Goal: Information Seeking & Learning: Compare options

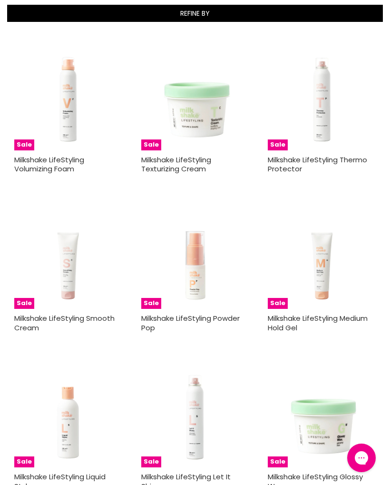
scroll to position [223, 0]
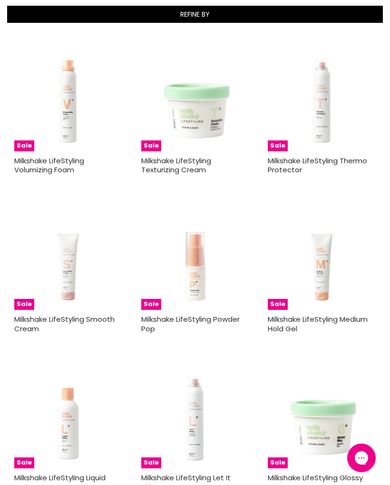
click at [78, 275] on img "Main content" at bounding box center [68, 256] width 108 height 108
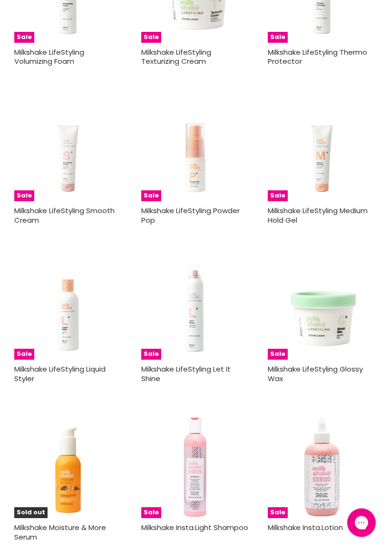
scroll to position [340, 0]
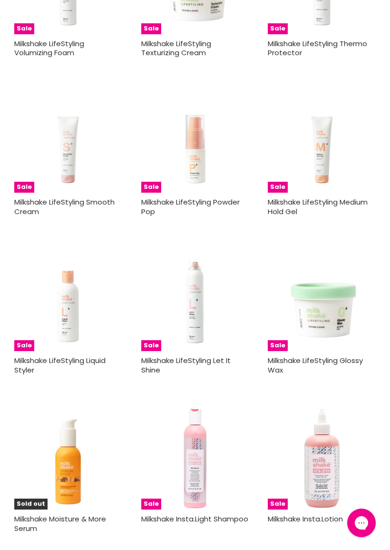
click at [88, 191] on img "Main content" at bounding box center [68, 139] width 108 height 108
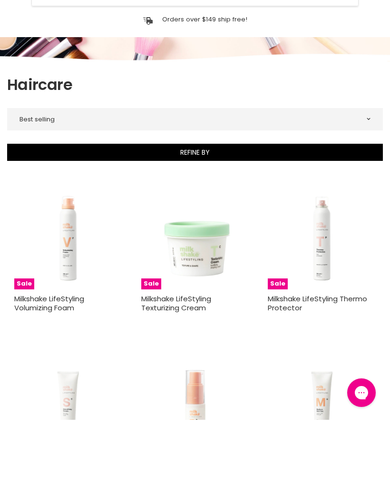
scroll to position [85, 0]
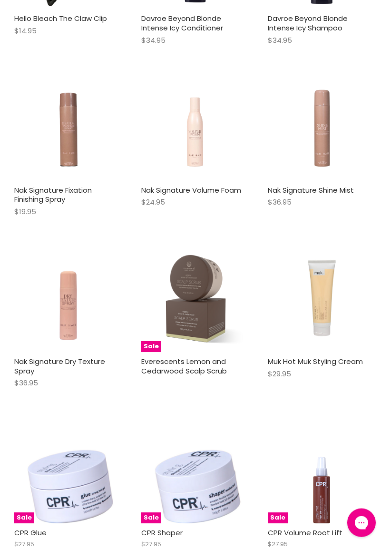
scroll to position [4602, 0]
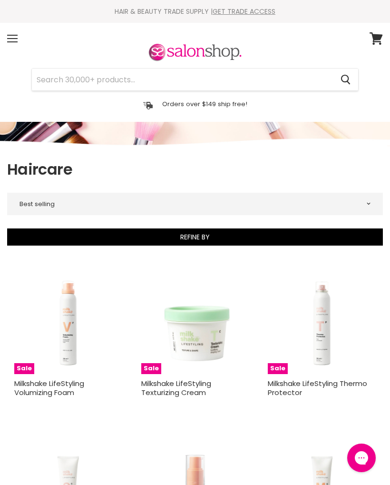
click at [159, 75] on input "Search" at bounding box center [182, 80] width 301 height 22
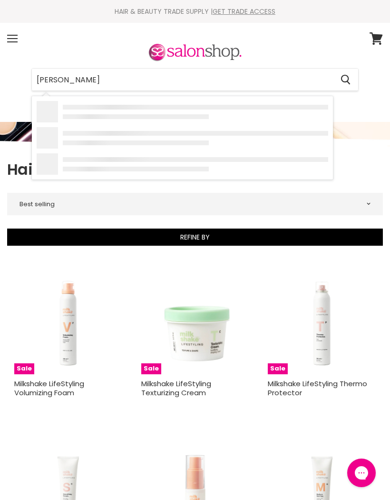
type input "Loreal"
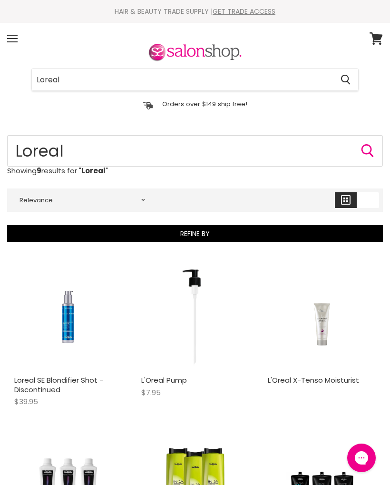
click at [69, 76] on input "Loreal" at bounding box center [182, 80] width 301 height 22
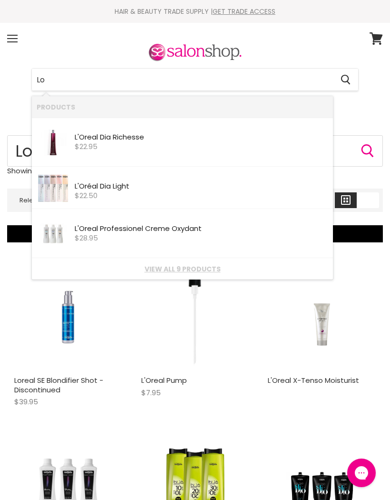
type input "L"
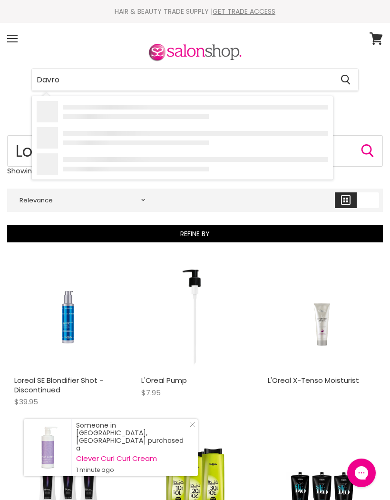
type input "Davroe"
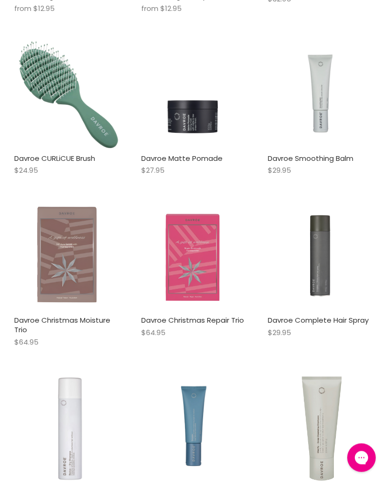
scroll to position [2245, 0]
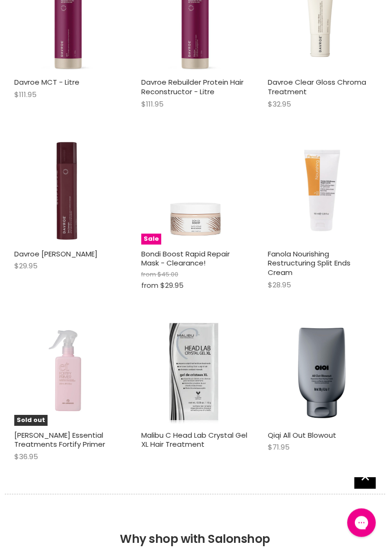
scroll to position [2676, 0]
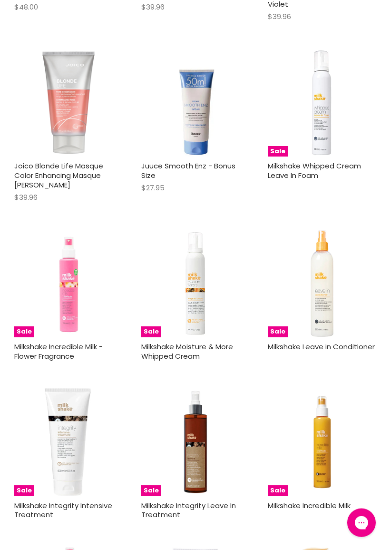
scroll to position [3843, 0]
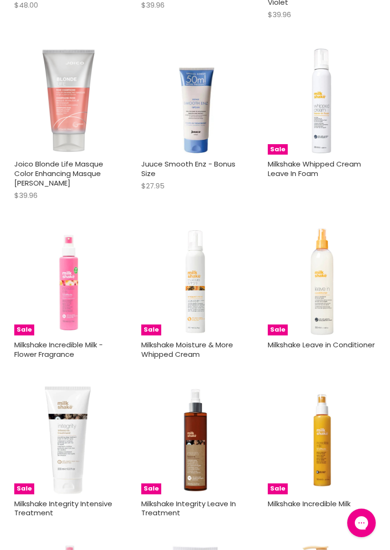
click at [72, 407] on img "Main content" at bounding box center [68, 440] width 108 height 108
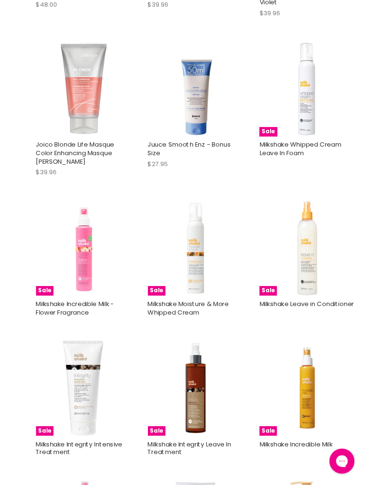
scroll to position [4015, 0]
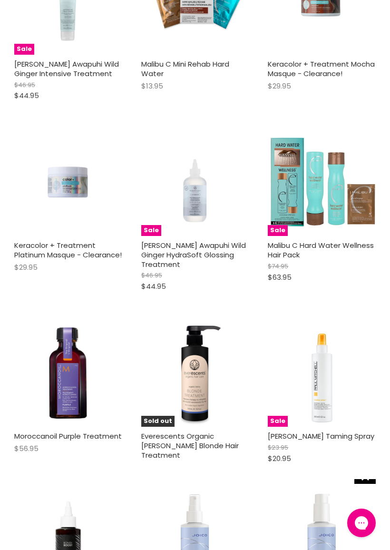
scroll to position [8080, 0]
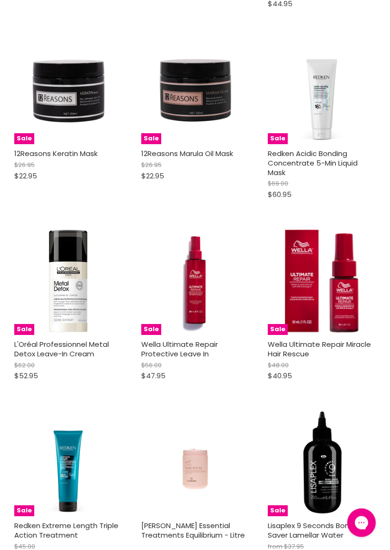
scroll to position [10861, 0]
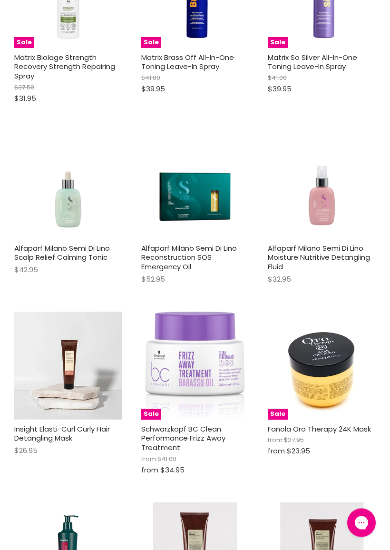
scroll to position [13171, 0]
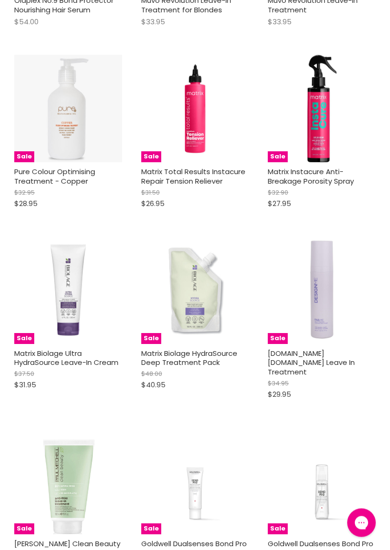
scroll to position [16575, 0]
click at [68, 236] on img "Main content" at bounding box center [68, 290] width 108 height 108
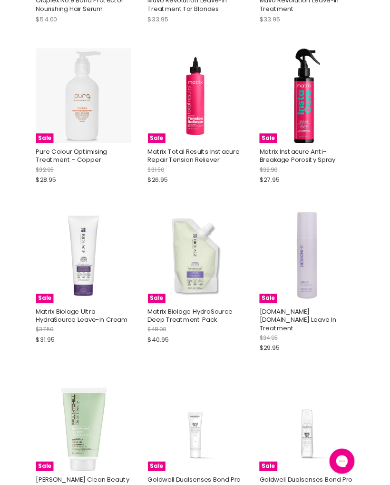
scroll to position [16472, 0]
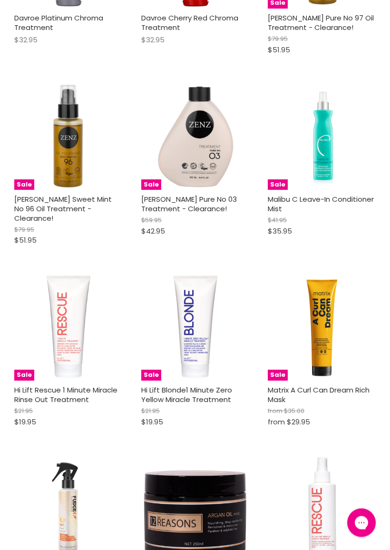
scroll to position [18579, 0]
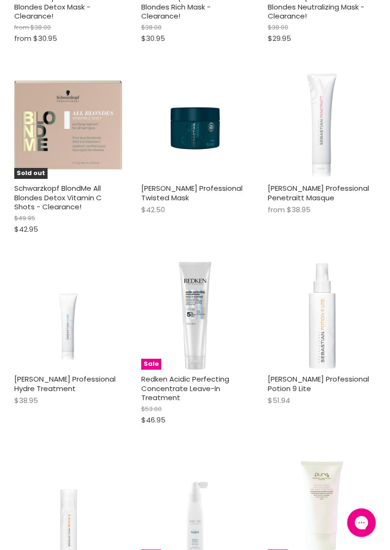
scroll to position [21347, 0]
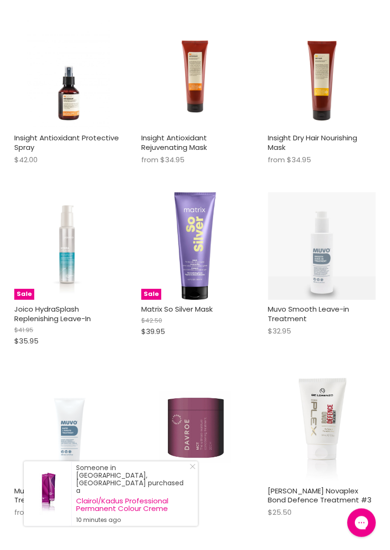
scroll to position [24813, 0]
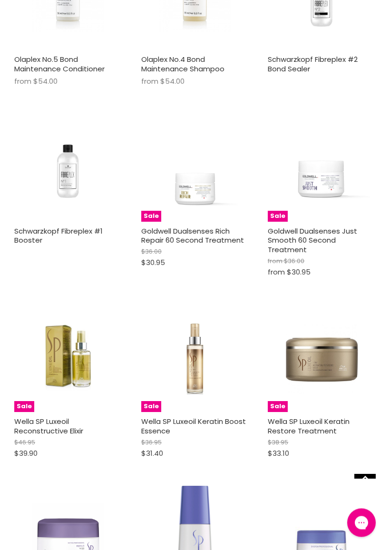
scroll to position [26150, 0]
click at [208, 486] on img "Main content" at bounding box center [194, 540] width 35 height 108
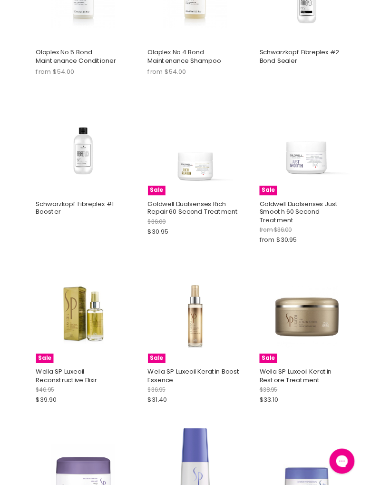
scroll to position [26162, 0]
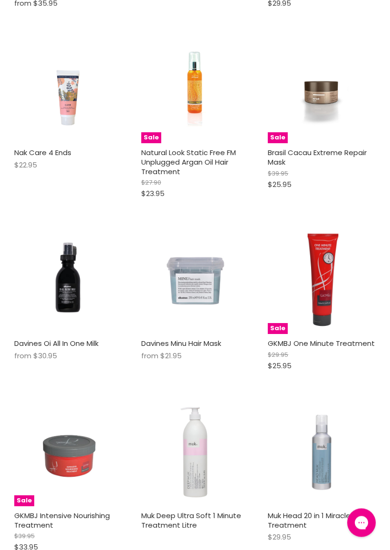
scroll to position [30404, 0]
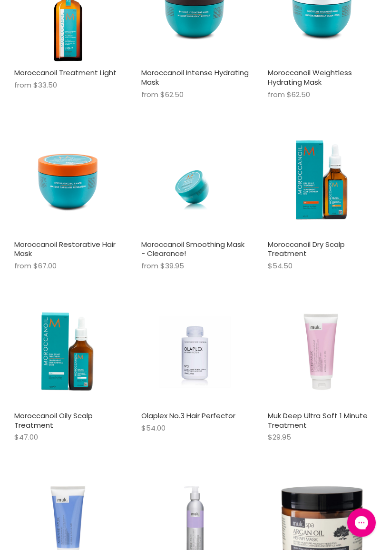
scroll to position [32144, 0]
click at [79, 470] on img "Main content" at bounding box center [68, 524] width 108 height 108
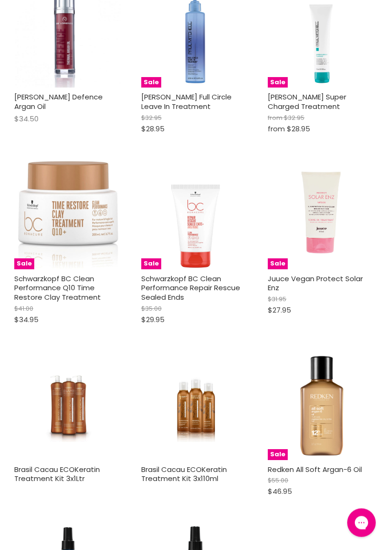
scroll to position [33531, 0]
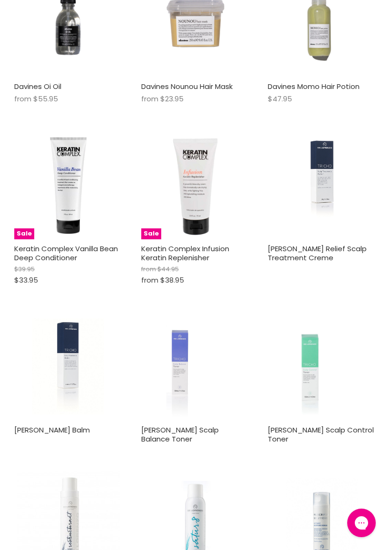
scroll to position [36444, 0]
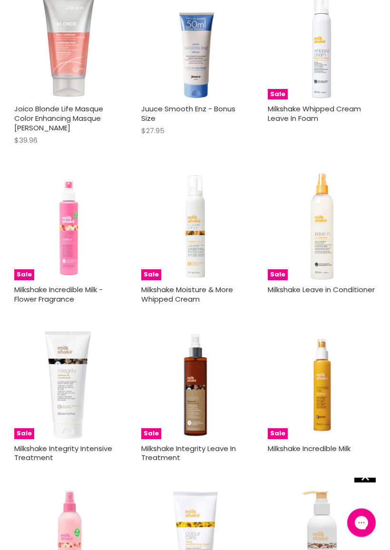
scroll to position [3898, 0]
click at [69, 358] on img "Main content" at bounding box center [68, 385] width 108 height 108
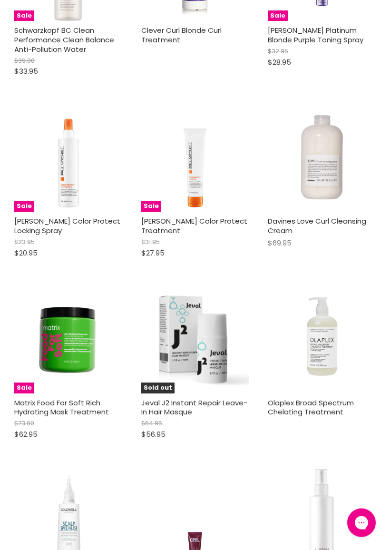
scroll to position [12263, 0]
click at [216, 104] on img "Main content" at bounding box center [195, 158] width 108 height 108
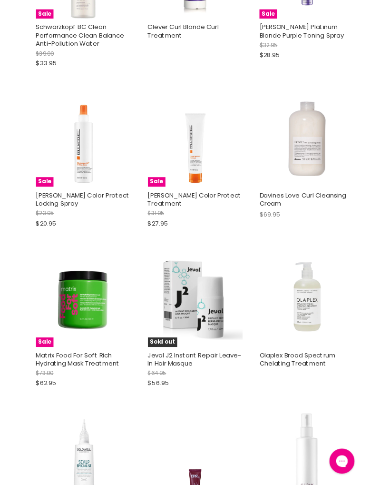
scroll to position [12079, 0]
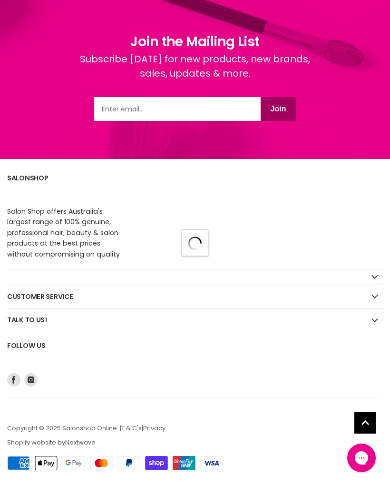
scroll to position [771, 0]
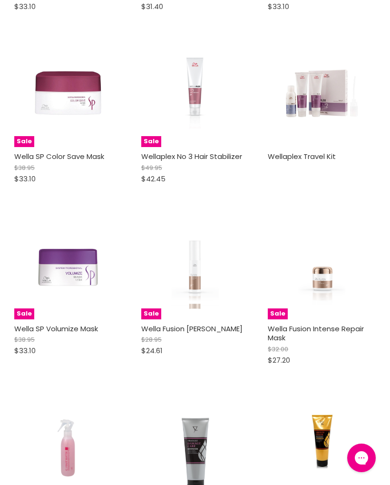
scroll to position [618, 0]
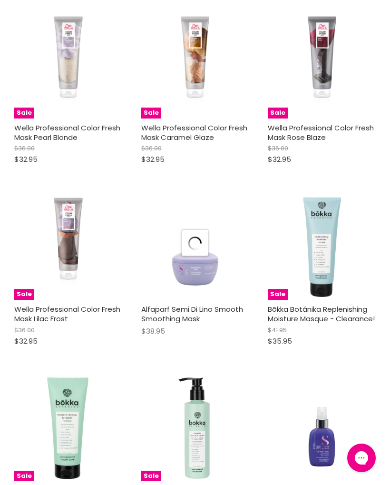
scroll to position [2441, 0]
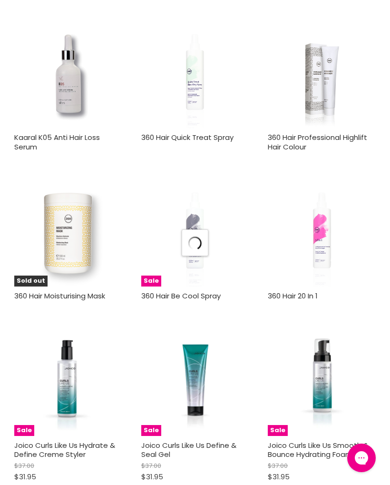
scroll to position [1315, 0]
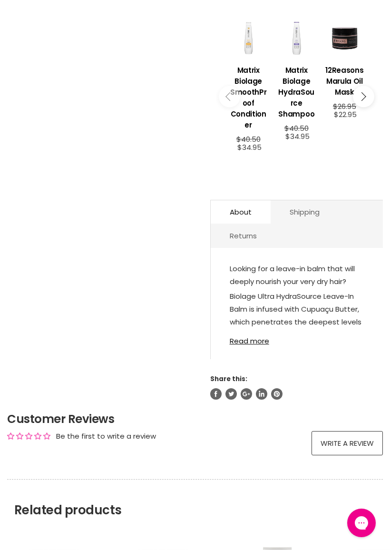
scroll to position [385, 0]
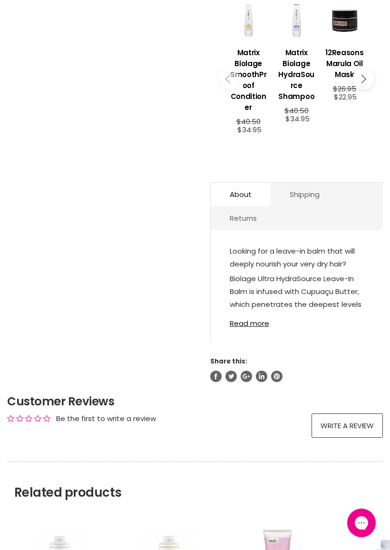
click at [263, 327] on link "Read more" at bounding box center [297, 321] width 134 height 14
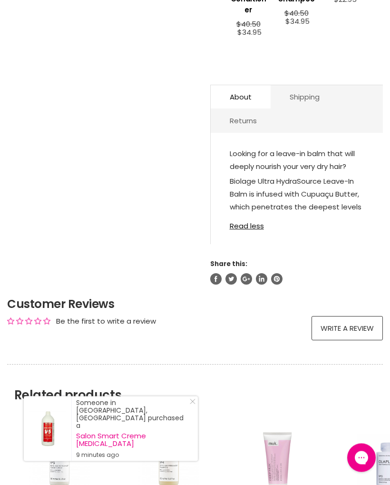
scroll to position [397, 0]
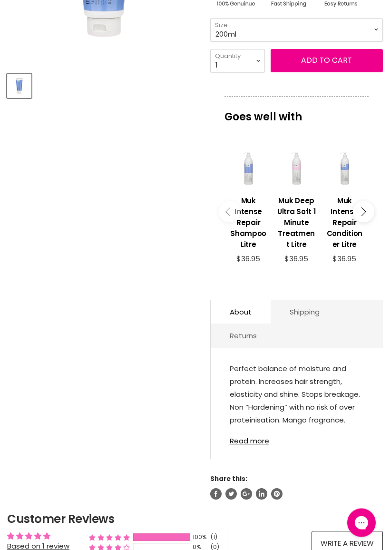
scroll to position [265, 0]
click at [259, 442] on link "Read more" at bounding box center [297, 438] width 134 height 14
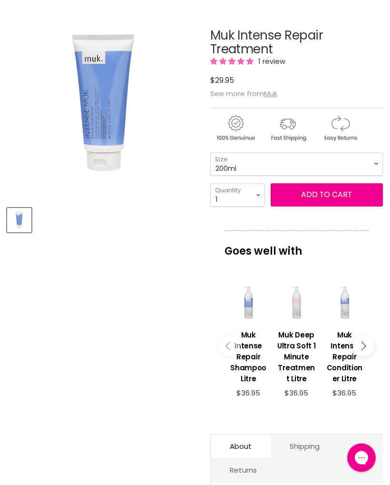
scroll to position [52, 0]
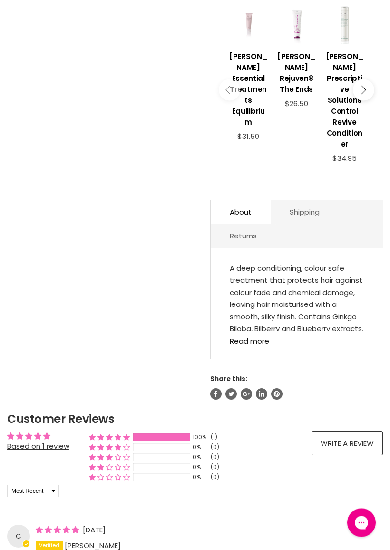
scroll to position [377, 0]
click at [258, 331] on link "Read more" at bounding box center [297, 338] width 134 height 14
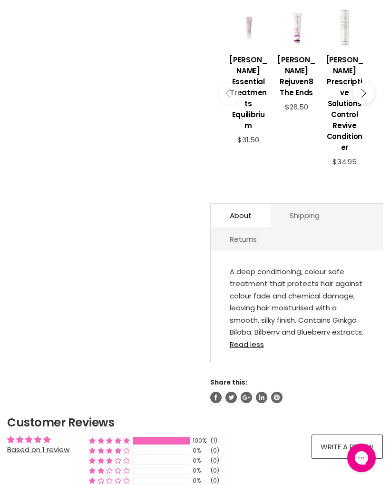
scroll to position [373, 0]
